Goal: Task Accomplishment & Management: Complete application form

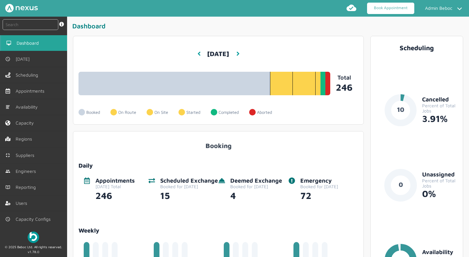
click at [380, 8] on link "Book Appointment" at bounding box center [390, 8] width 47 height 11
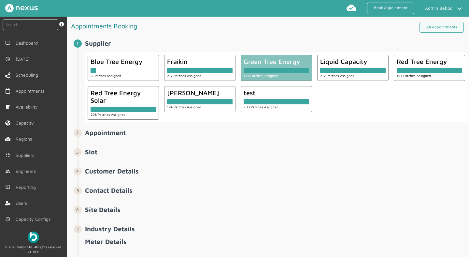
click at [271, 75] on small "194 Patches Assigned" at bounding box center [261, 76] width 34 height 4
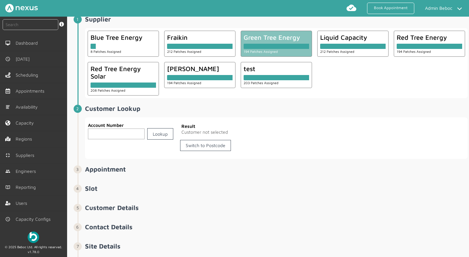
scroll to position [33, 0]
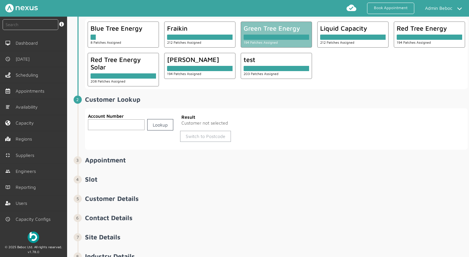
click at [202, 137] on link "Switch to Postcode" at bounding box center [205, 136] width 51 height 11
drag, startPoint x: 103, startPoint y: 121, endPoint x: 109, endPoint y: 123, distance: 6.4
click at [103, 122] on input "text" at bounding box center [133, 124] width 90 height 11
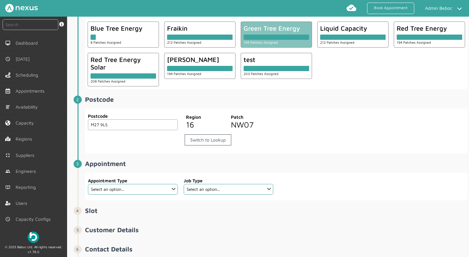
type input "M27 9LS"
click at [117, 190] on select "Select an option... Check Meter Comms Hub Exchange Deemed Exchange Electric Veh…" at bounding box center [133, 189] width 90 height 11
select select "8: 6422ec7fcd44966678f35e74"
click at [88, 184] on select "Select an option... Check Meter Comms Hub Exchange Deemed Exchange Electric Veh…" at bounding box center [133, 189] width 90 height 11
click at [216, 189] on select "Select an option... Communication Device Exchange De-Energise DNO Commission Ch…" at bounding box center [229, 189] width 90 height 11
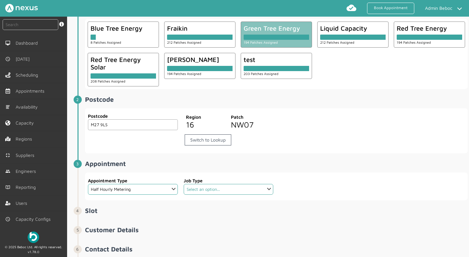
select select "5: 6422e9d2cd44966678f35e6c"
click at [184, 184] on select "Select an option... Communication Device Exchange De-Energise DNO Commission Ch…" at bounding box center [229, 189] width 90 height 11
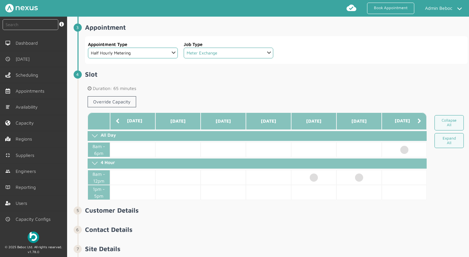
scroll to position [188, 0]
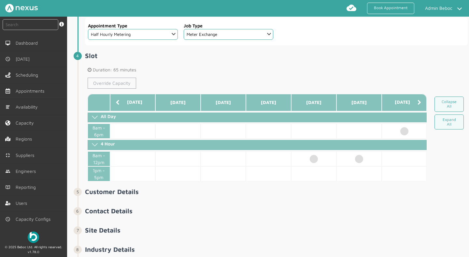
click at [100, 81] on link "Override Capacity" at bounding box center [112, 82] width 49 height 11
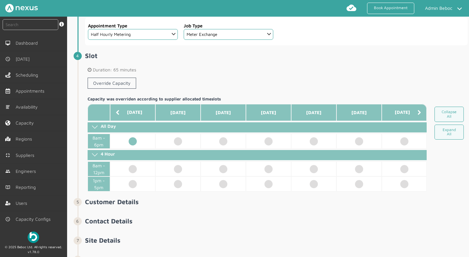
click at [132, 144] on td at bounding box center [132, 140] width 45 height 15
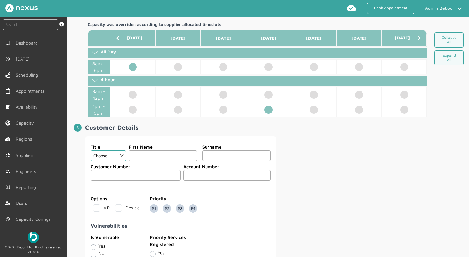
scroll to position [304, 0]
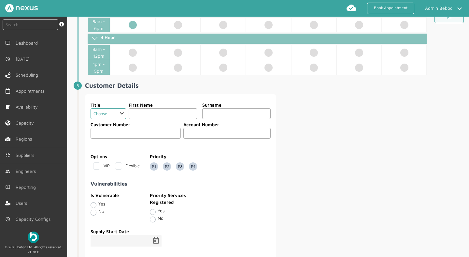
click at [106, 116] on select "Choose Dr Mr Mrs Miss Ms [PERSON_NAME][DEMOGRAPHIC_DATA]" at bounding box center [108, 113] width 35 height 11
select select "3: Mrs"
click at [91, 113] on select "Choose Dr Mr Mrs Miss Ms [PERSON_NAME][DEMOGRAPHIC_DATA]" at bounding box center [108, 113] width 35 height 11
click at [152, 119] on input "text" at bounding box center [163, 113] width 68 height 11
type input "r"
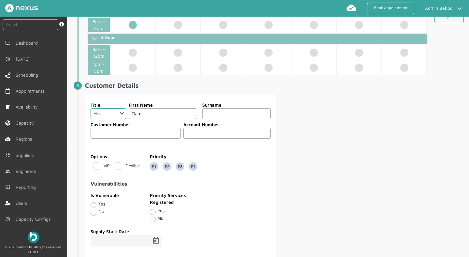
type input "Clare"
type input "[PERSON_NAME]"
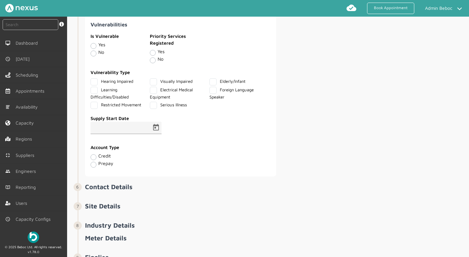
scroll to position [472, 0]
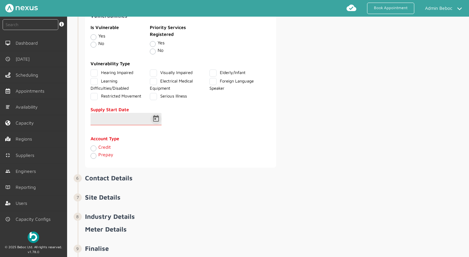
type input "123456412"
click at [156, 124] on span "Open calendar" at bounding box center [156, 119] width 16 height 16
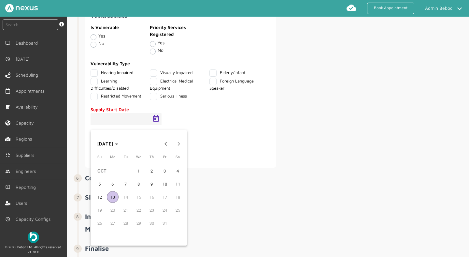
drag, startPoint x: 99, startPoint y: 182, endPoint x: 102, endPoint y: 178, distance: 4.0
click at [99, 182] on span "5" at bounding box center [100, 184] width 12 height 12
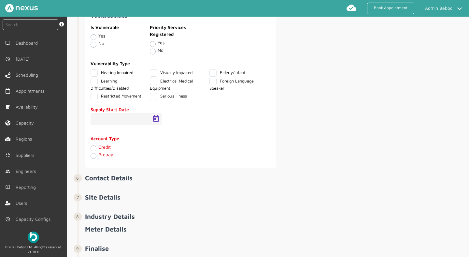
type input "[DATE]"
drag, startPoint x: 107, startPoint y: 151, endPoint x: 124, endPoint y: 153, distance: 17.7
click at [107, 149] on label "Credit" at bounding box center [104, 147] width 12 height 6
click at [96, 151] on input "Credit" at bounding box center [93, 147] width 5 height 7
radio input "true"
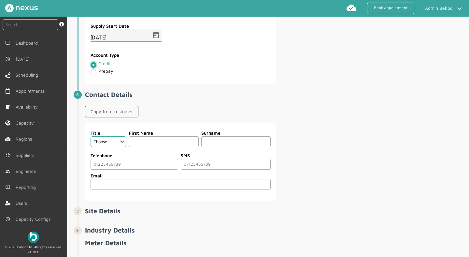
scroll to position [564, 0]
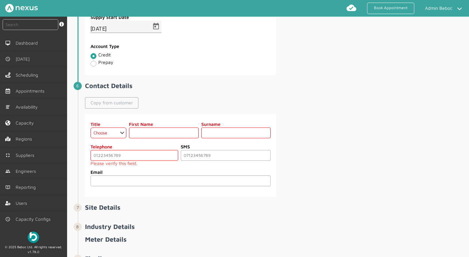
click at [111, 105] on link "Copy from customer" at bounding box center [111, 102] width 53 height 11
select select "3: Mrs"
type input "Clare"
type input "[PERSON_NAME]"
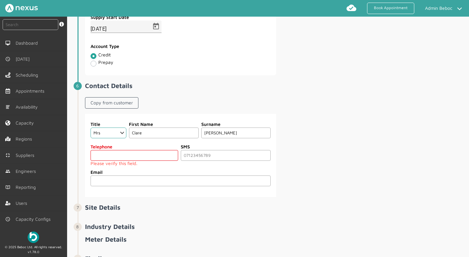
click at [135, 155] on input "tel" at bounding box center [135, 155] width 88 height 11
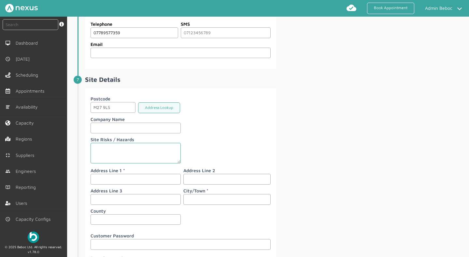
scroll to position [689, 0]
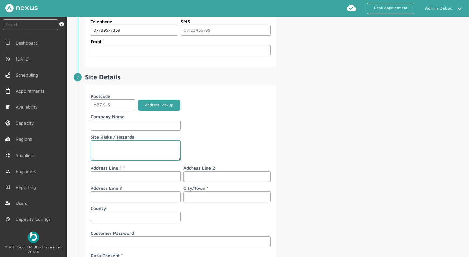
type input "07789577359"
click at [155, 110] on button "Address Lookup" at bounding box center [159, 105] width 42 height 11
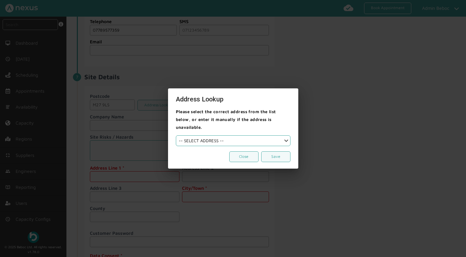
click at [263, 141] on select "-- SELECT ADDRESS -- [GEOGRAPHIC_DATA][PERSON_NAME][PERSON_NAME] [GEOGRAPHIC_DA…" at bounding box center [233, 140] width 115 height 11
select select "4"
click at [176, 135] on select "-- SELECT ADDRESS -- [GEOGRAPHIC_DATA][PERSON_NAME][PERSON_NAME] [GEOGRAPHIC_DA…" at bounding box center [233, 140] width 115 height 11
click at [275, 151] on button "Save" at bounding box center [275, 156] width 29 height 11
type input "[STREET_ADDRESS][PERSON_NAME]"
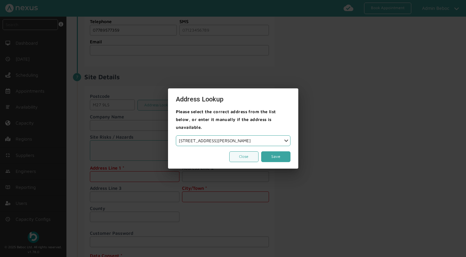
type input "Swinton"
type input "[GEOGRAPHIC_DATA]"
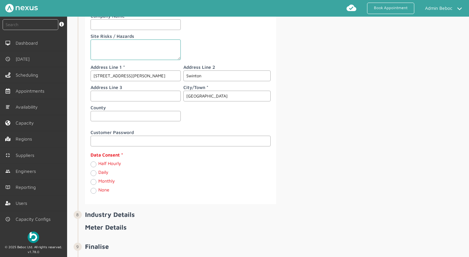
scroll to position [829, 0]
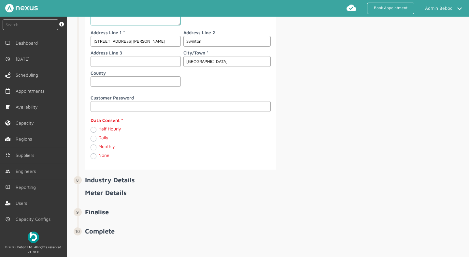
drag, startPoint x: 93, startPoint y: 136, endPoint x: 194, endPoint y: 160, distance: 104.3
click at [98, 136] on label "Daily" at bounding box center [103, 137] width 10 height 6
click at [93, 136] on input "Daily" at bounding box center [93, 138] width 5 height 7
radio input "true"
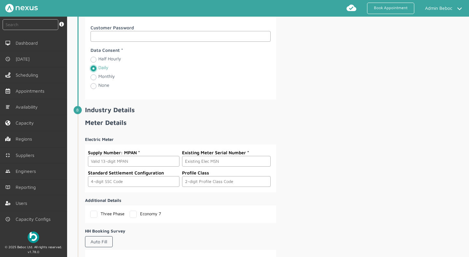
scroll to position [922, 0]
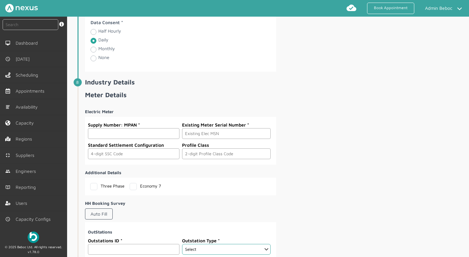
click at [102, 137] on input "text" at bounding box center [133, 133] width 91 height 11
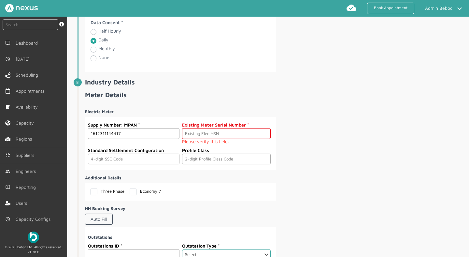
type input "1612311144417"
click at [190, 137] on input "text" at bounding box center [226, 133] width 89 height 11
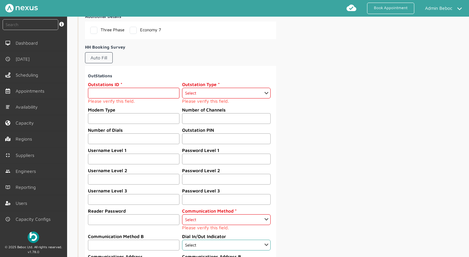
scroll to position [1084, 0]
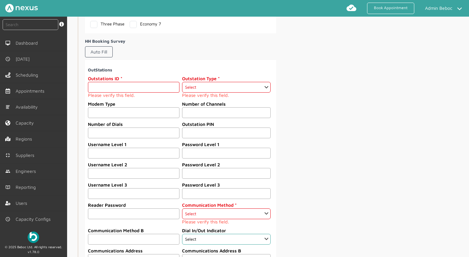
type input "J12345"
click at [130, 92] on input "text" at bounding box center [133, 87] width 91 height 11
type input "1231456"
click at [200, 97] on small "Please verify this field." at bounding box center [226, 94] width 89 height 5
click at [198, 92] on select "Select GP1 GP2 CMU INP H13 IN6 SPN PRM VIS GOP OSM C10 C11 MIT KME KMO FCL FAF …" at bounding box center [226, 87] width 89 height 11
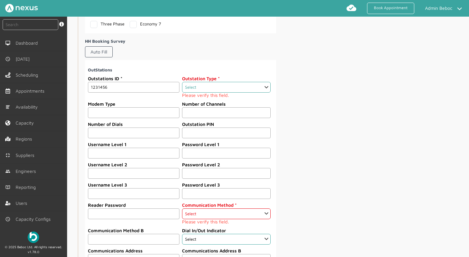
select select "2: GP2"
click at [182, 87] on select "Select GP1 GP2 CMU INP H13 IN6 SPN PRM VIS GOP OSM C10 C11 MIT KME KMO FCL FAF …" at bounding box center [226, 87] width 89 height 11
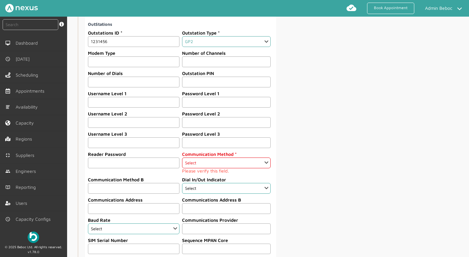
scroll to position [1141, 0]
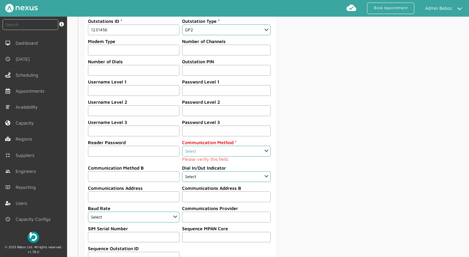
click at [225, 156] on select "Select 3G CD CS GF GP GS GV HP HT HY IP IS MS PK PN PS SM" at bounding box center [226, 151] width 89 height 11
select select "2: CD"
click at [182, 150] on select "Select 3G CD CS GF GP GS GV HP HT HY IP IS MS PK PN PS SM" at bounding box center [226, 151] width 89 height 11
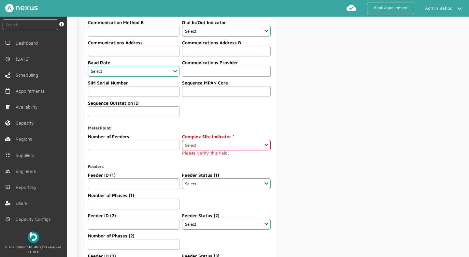
scroll to position [1276, 0]
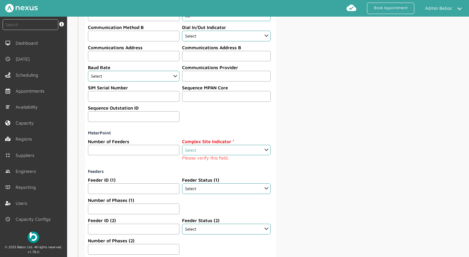
click at [207, 155] on select "Select false true" at bounding box center [226, 150] width 89 height 11
select select "1: false"
click at [182, 149] on select "Select false true" at bounding box center [226, 150] width 89 height 11
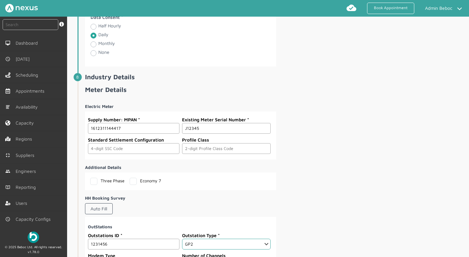
scroll to position [927, 0]
drag, startPoint x: 203, startPoint y: 135, endPoint x: 167, endPoint y: 132, distance: 35.9
click at [167, 132] on div "Supply Number: MPAN 1612311144417 Existing Meter Serial Number J12345" at bounding box center [179, 126] width 183 height 20
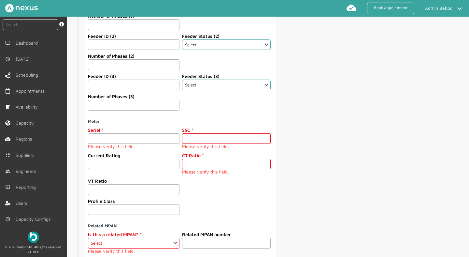
scroll to position [1460, 0]
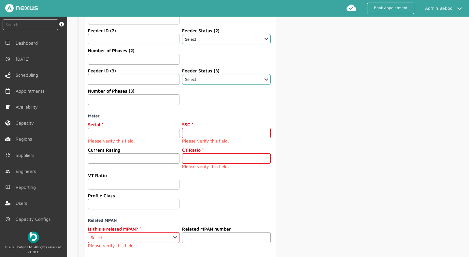
click at [98, 138] on input "text" at bounding box center [133, 133] width 91 height 11
paste input "J12345"
type input "J12345"
click at [212, 138] on input "number" at bounding box center [226, 133] width 89 height 11
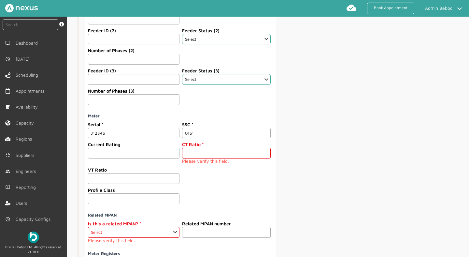
type input "0151"
type input "0"
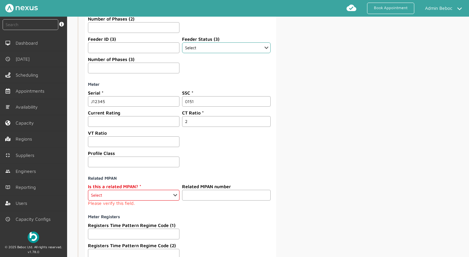
scroll to position [1493, 0]
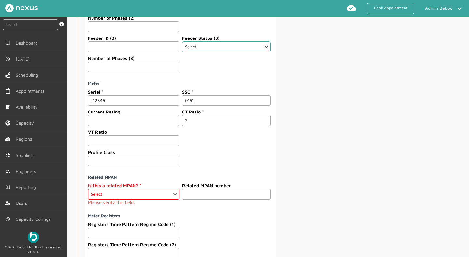
type input "2"
click at [146, 199] on select "Select Yes No" at bounding box center [133, 194] width 91 height 11
select select "No"
click at [88, 193] on select "Select Yes No" at bounding box center [133, 194] width 91 height 11
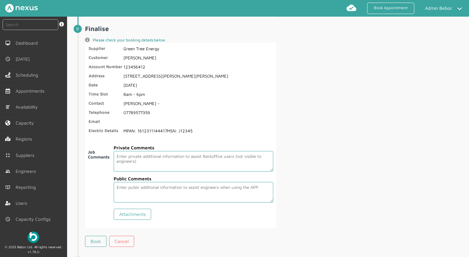
scroll to position [1850, 0]
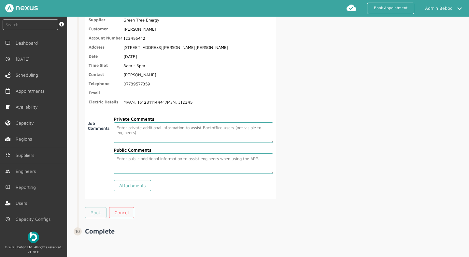
click at [96, 211] on link "Book" at bounding box center [95, 212] width 21 height 11
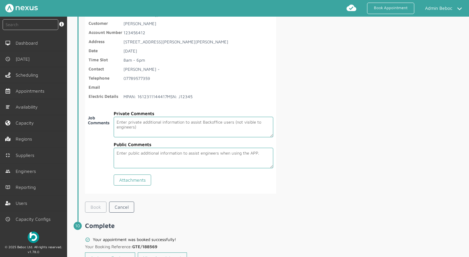
scroll to position [1881, 0]
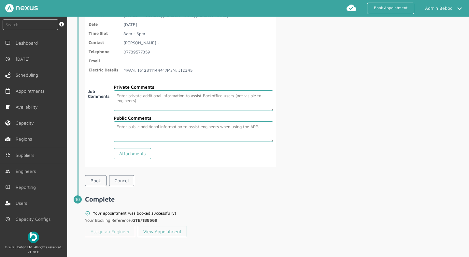
click at [113, 233] on link "Assign an Engineer" at bounding box center [110, 231] width 50 height 11
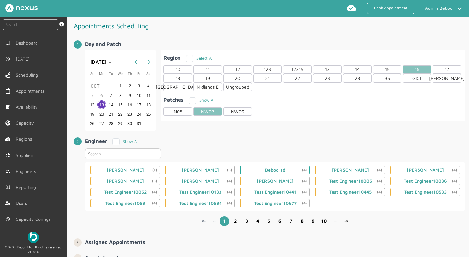
click at [279, 167] on div "Beboc ltd (4)" at bounding box center [275, 169] width 20 height 5
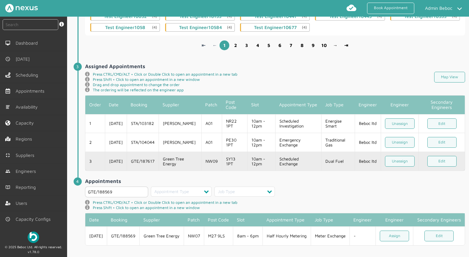
scroll to position [186, 0]
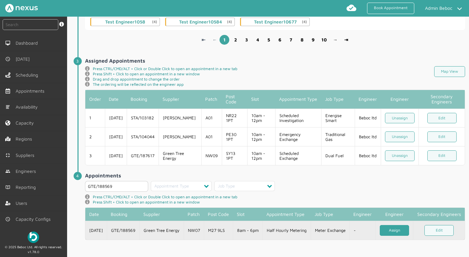
click at [399, 230] on link "Assign" at bounding box center [394, 230] width 29 height 11
